Goal: Complete application form

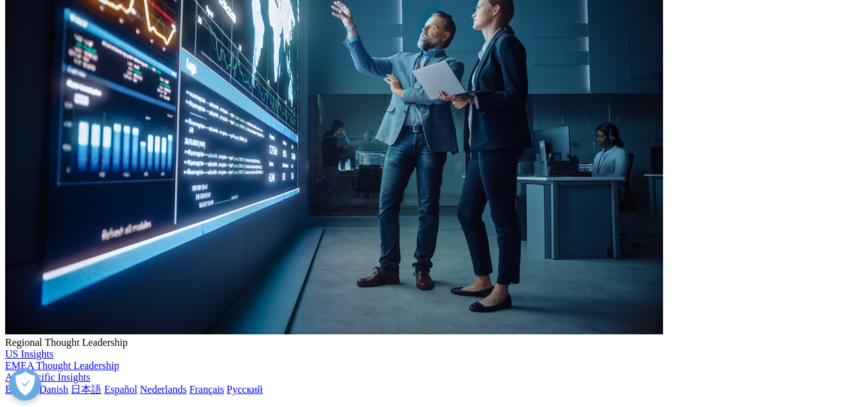
click at [253, 300] on span at bounding box center [434, 303] width 501 height 30
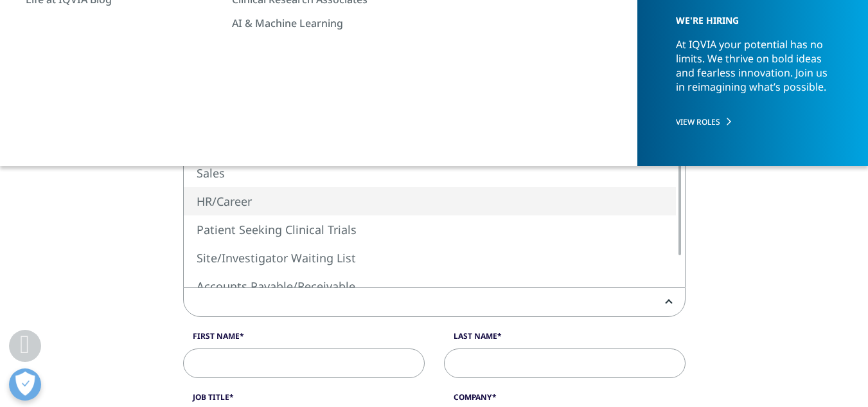
select select "HR/Career"
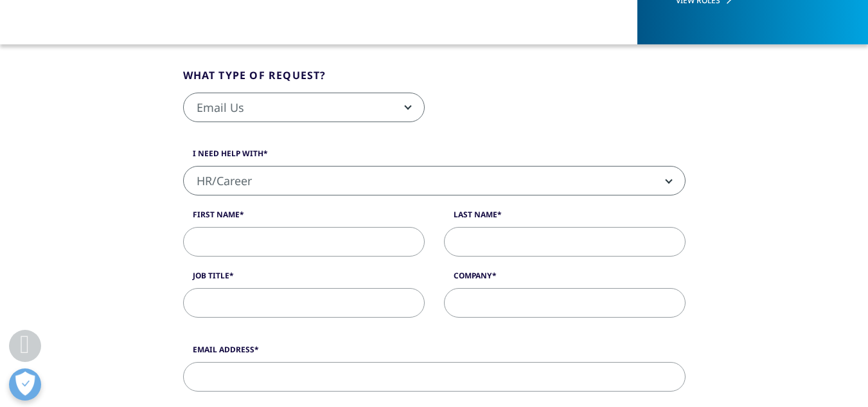
scroll to position [385, 0]
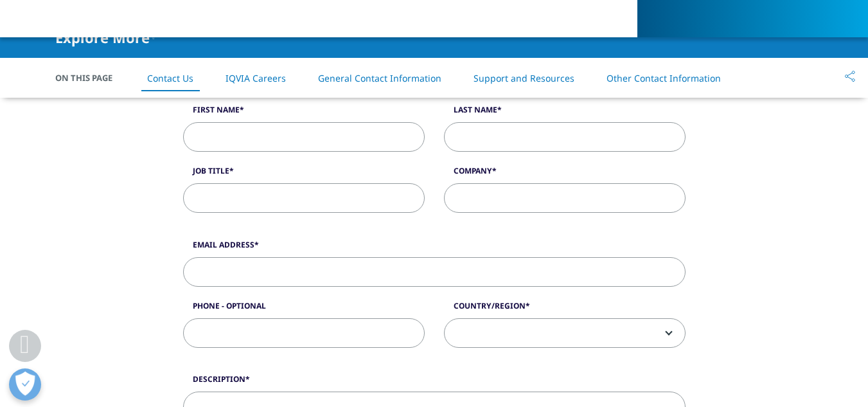
click at [299, 190] on input "Job Title" at bounding box center [303, 198] width 241 height 30
type input "Pharmacovigilance scientist"
click at [564, 191] on input "Company" at bounding box center [564, 198] width 241 height 30
type input "TCS"
click at [524, 127] on input "Last Name" at bounding box center [564, 137] width 241 height 30
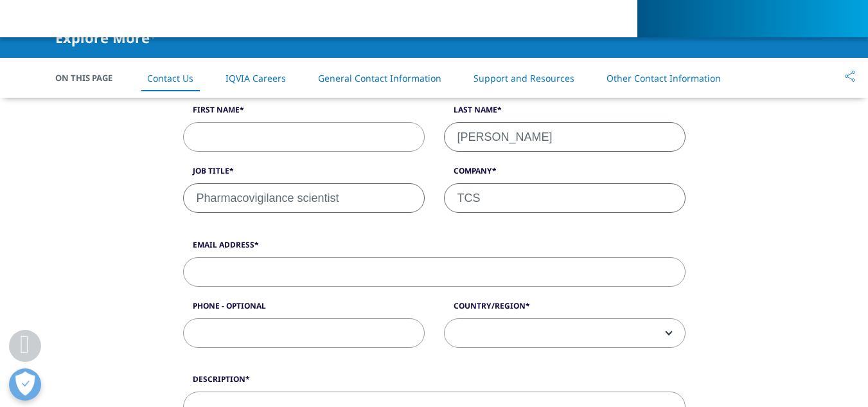
type input "Ghadage"
click at [389, 133] on input "First Name" at bounding box center [303, 137] width 241 height 30
type input "Madhuri"
drag, startPoint x: 274, startPoint y: 277, endPoint x: 250, endPoint y: 274, distance: 24.0
click at [270, 276] on input "Email Address" at bounding box center [434, 272] width 502 height 30
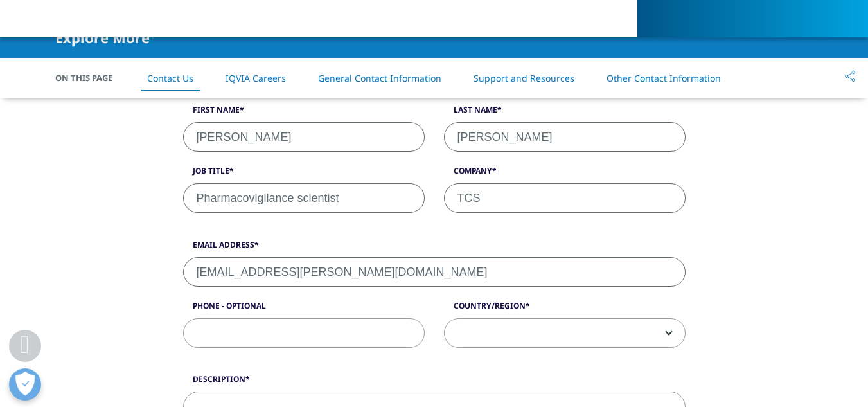
type input "Maadhuri.ghadge@gmail.com"
click at [317, 336] on input "Phone - Optional" at bounding box center [303, 333] width 241 height 30
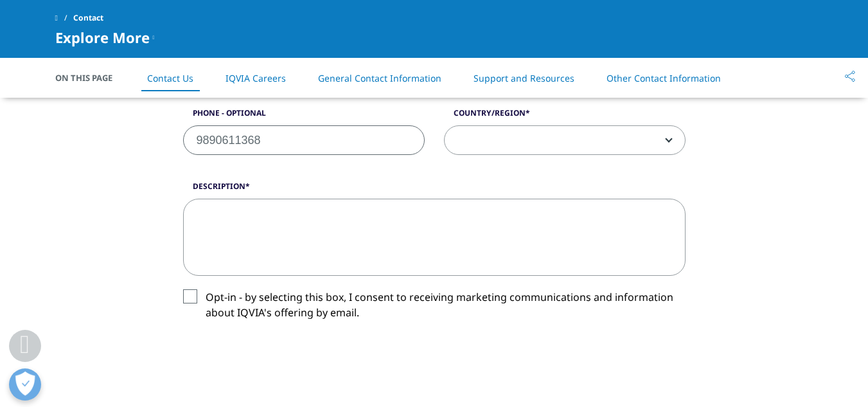
type input "9890611368"
click at [500, 147] on span at bounding box center [564, 141] width 240 height 30
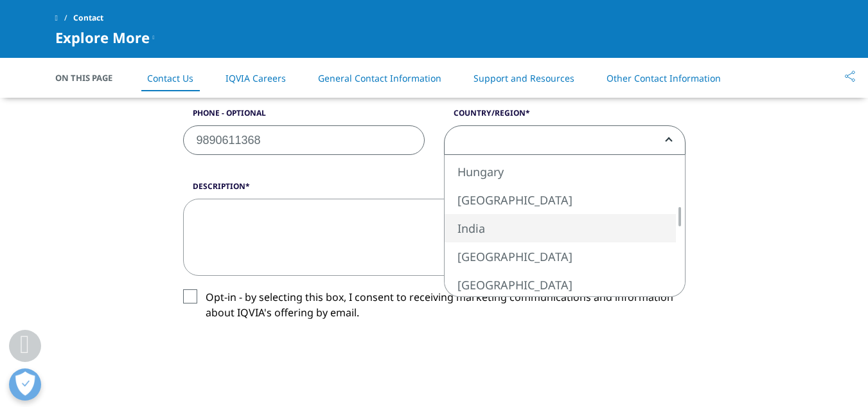
select select "India"
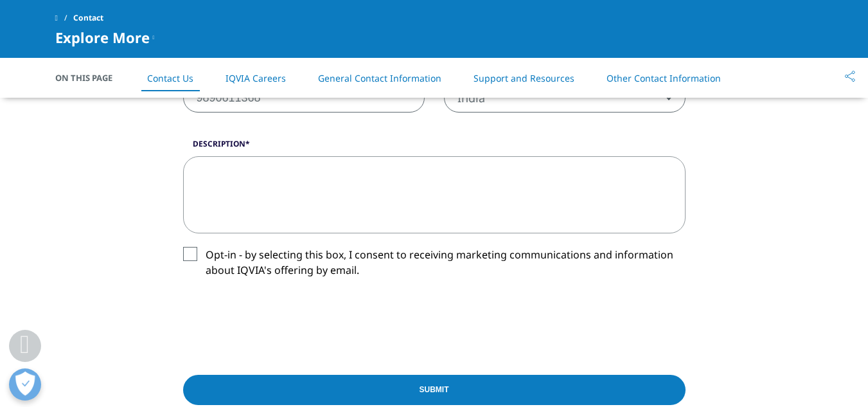
scroll to position [642, 0]
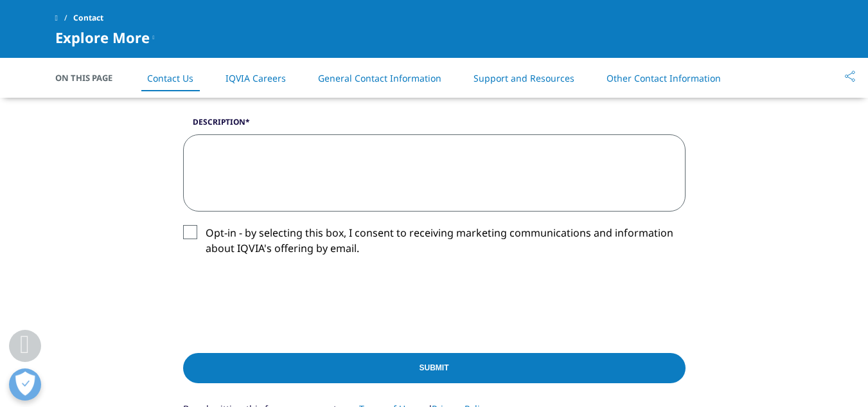
click at [319, 175] on textarea "Description" at bounding box center [434, 172] width 502 height 77
paste textarea "Hello Sir/ Madam, I am Madhuri Ghadage, looking for job opportunities. I have 1…"
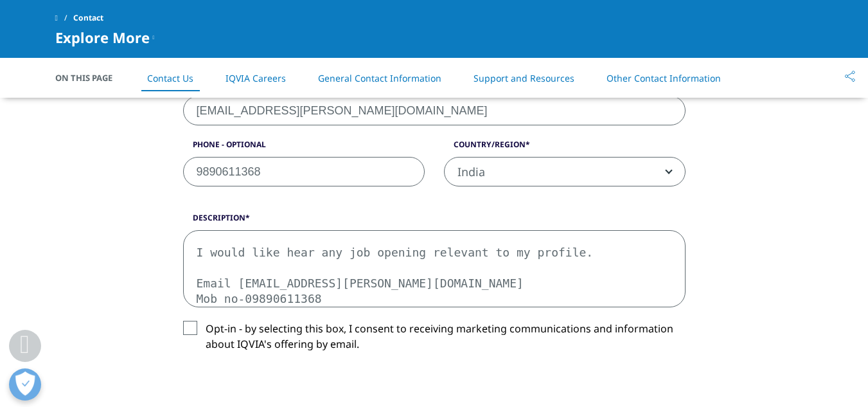
scroll to position [578, 0]
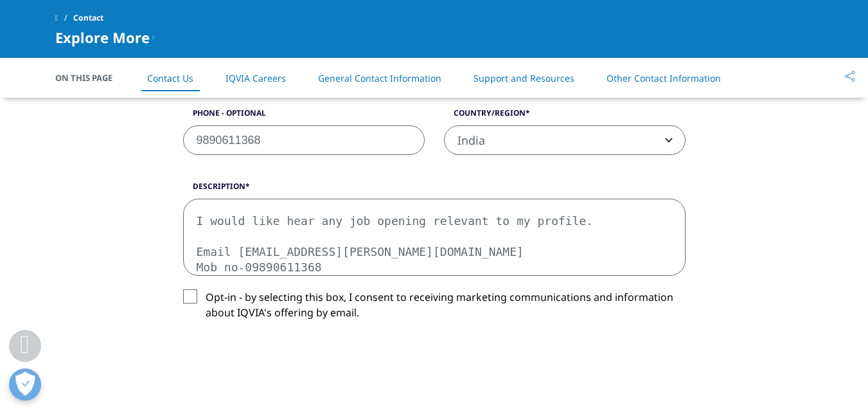
click at [206, 221] on textarea "Hello Sir/ Madam, I am Madhuri Ghadage, looking for job opportunities. I have 1…" at bounding box center [434, 236] width 502 height 77
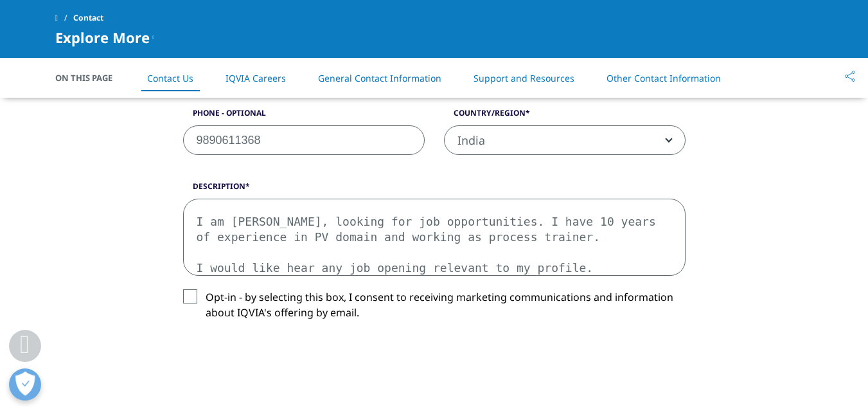
scroll to position [7, 0]
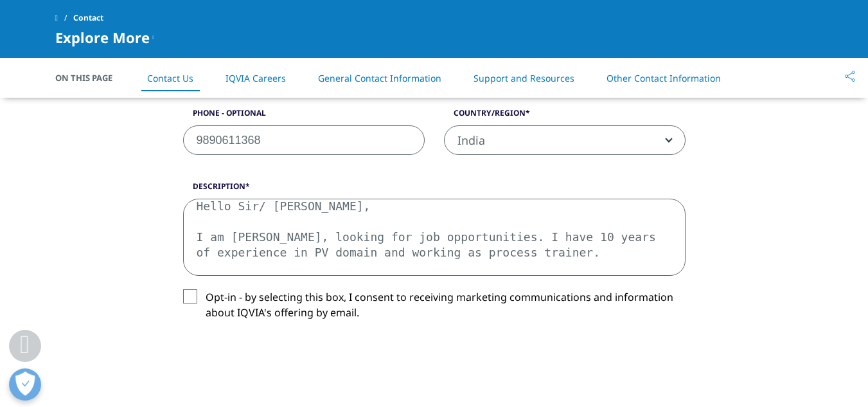
click at [525, 240] on textarea "Hello Sir/ Madam, I am Madhuri Ghadage, looking for job opportunities. I have 1…" at bounding box center [434, 236] width 502 height 77
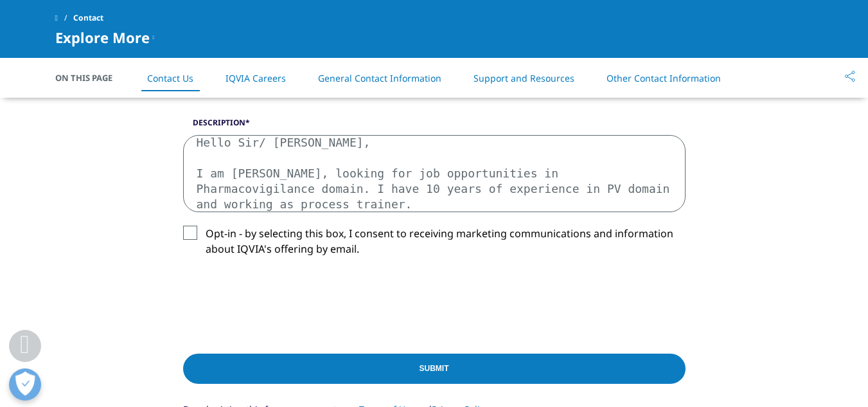
scroll to position [642, 0]
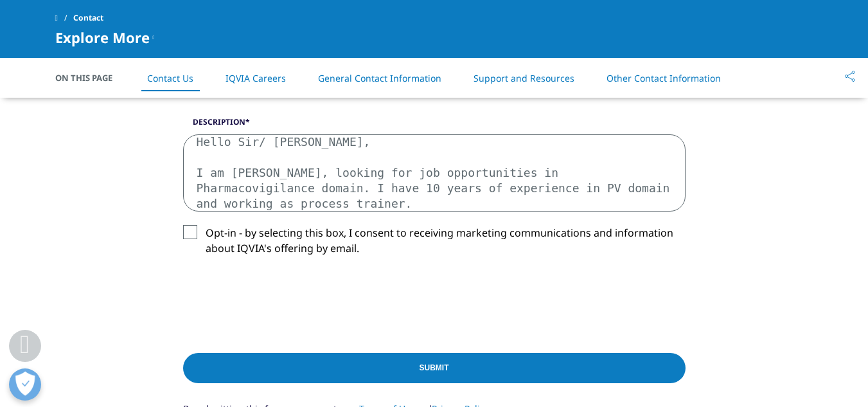
click at [278, 202] on textarea "Hello Sir/ Madam, I am Madhuri Ghadage, looking for job opportunities in Pharma…" at bounding box center [434, 172] width 502 height 77
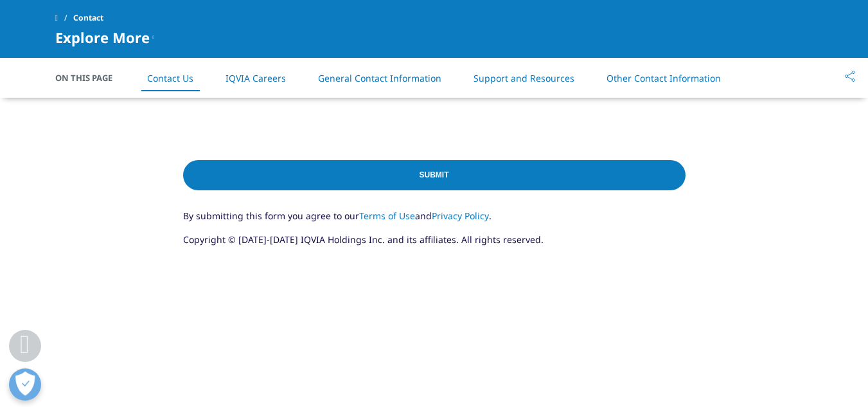
scroll to position [706, 0]
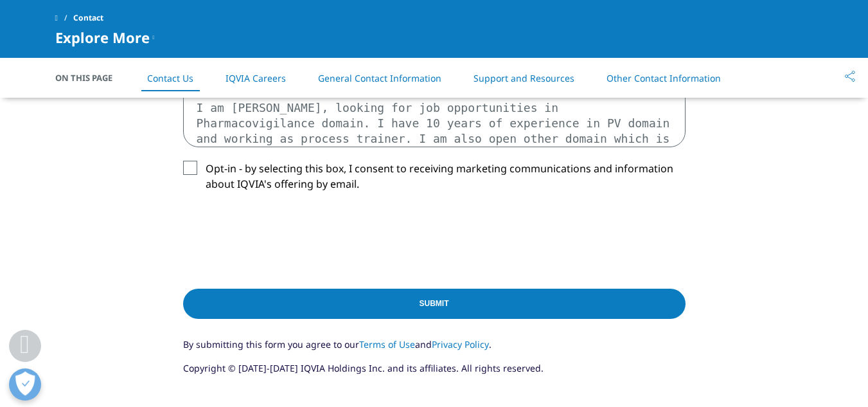
click at [645, 128] on textarea "Hello Sir/ Madam, I am Madhuri Ghadage, looking for job opportunities in Pharma…" at bounding box center [434, 108] width 502 height 77
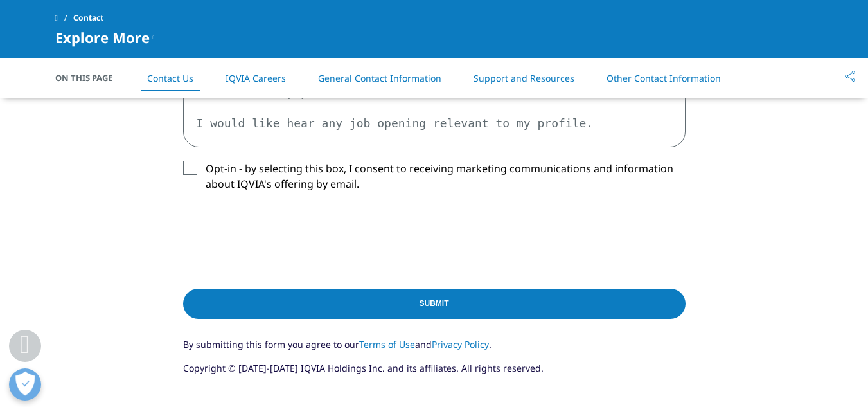
scroll to position [85, 0]
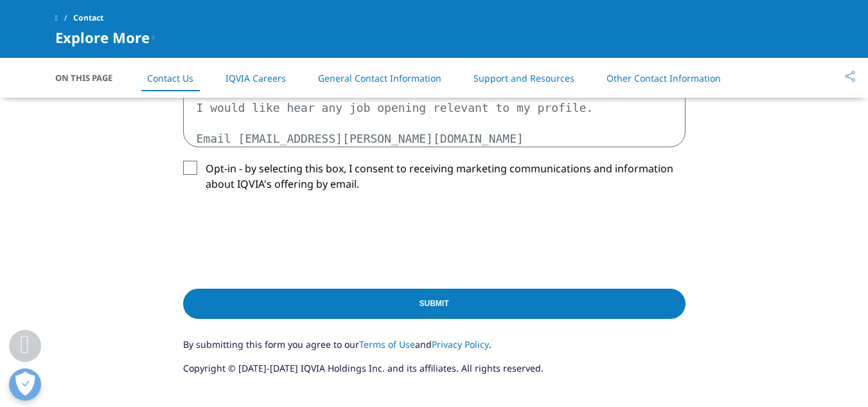
type textarea "Hello Sir/ Madam, I am Madhuri Ghadage, looking for job opportunities in Pharma…"
click at [184, 167] on label "Opt-in - by selecting this box, I consent to receiving marketing communications…" at bounding box center [434, 180] width 502 height 38
click at [206, 161] on input "Opt-in - by selecting this box, I consent to receiving marketing communications…" at bounding box center [206, 161] width 0 height 0
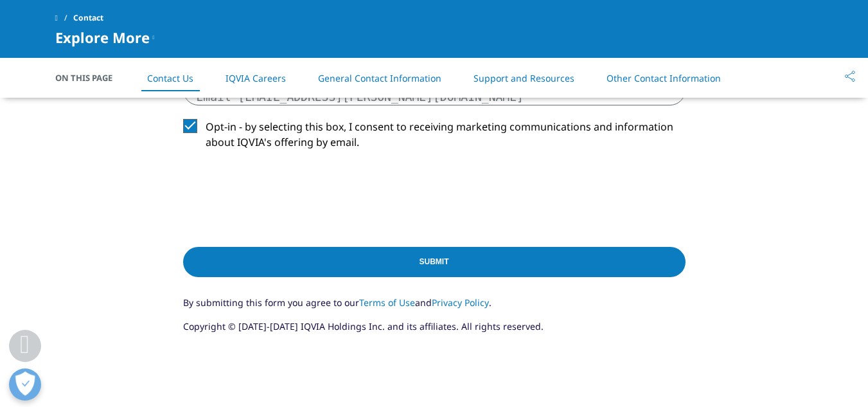
scroll to position [771, 0]
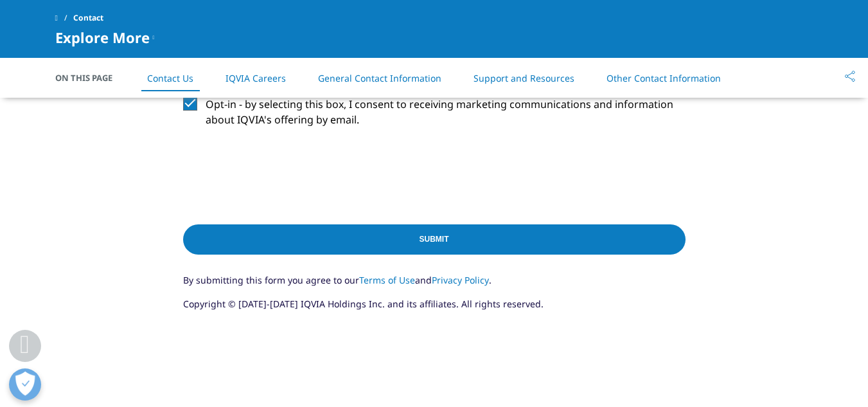
click at [429, 238] on input "Submit" at bounding box center [434, 239] width 502 height 30
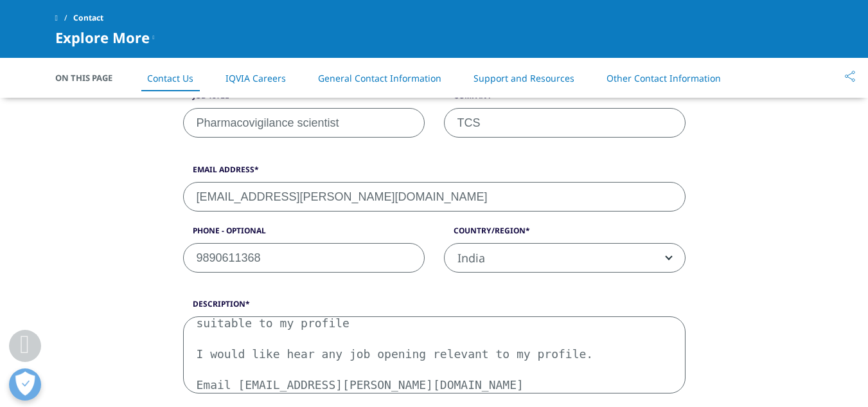
scroll to position [477, 0]
